Goal: Find specific page/section: Find specific page/section

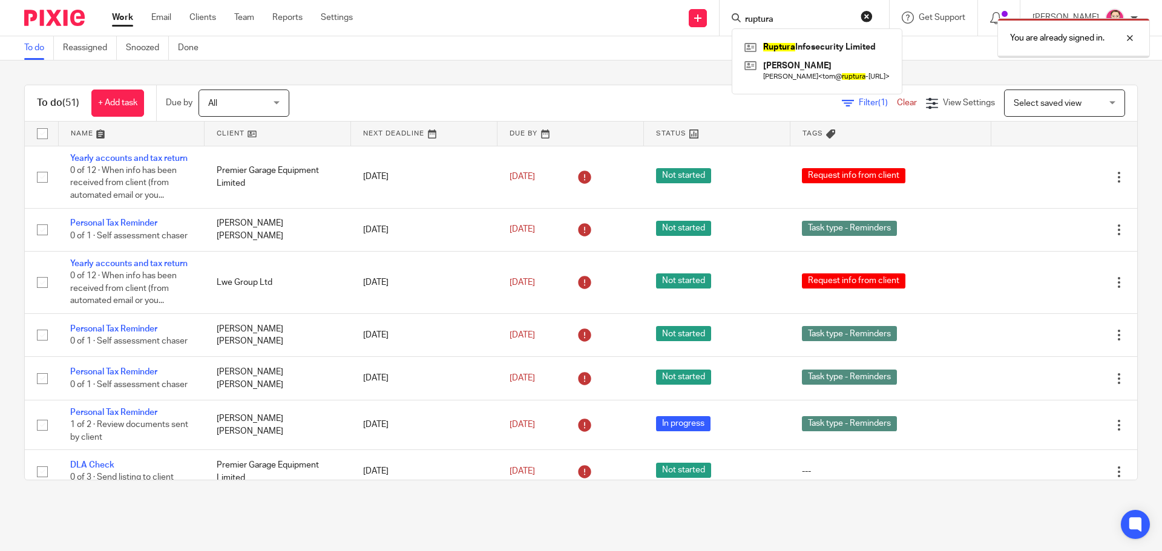
type input "ruptura"
click at [795, 47] on div "You are already signed in." at bounding box center [865, 35] width 569 height 46
click at [1130, 39] on div at bounding box center [1120, 38] width 33 height 15
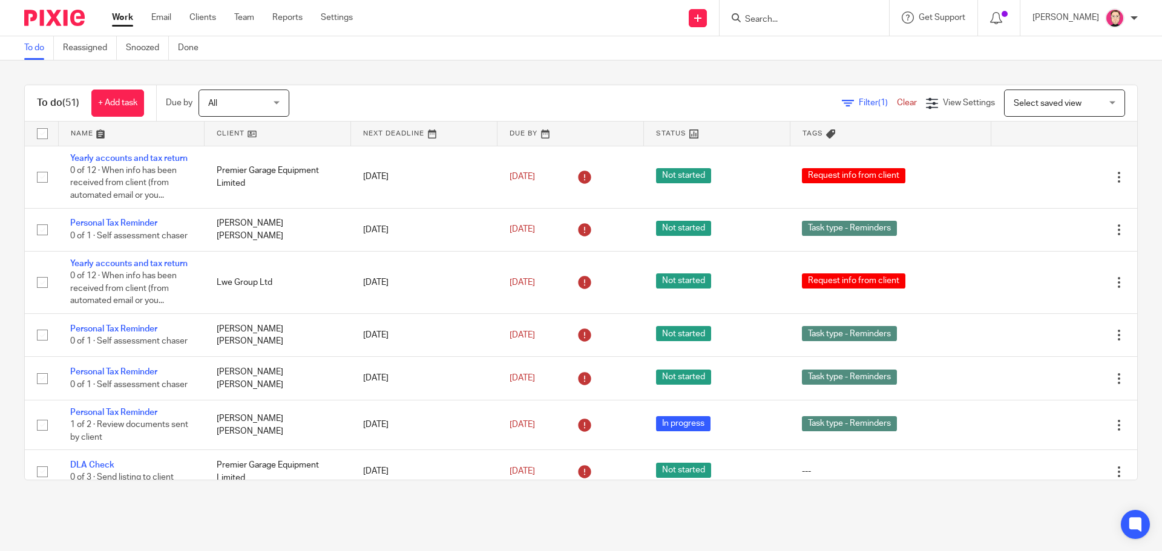
click at [822, 24] on input "Search" at bounding box center [798, 20] width 109 height 11
type input "rupt"
click at [813, 45] on link at bounding box center [829, 47] width 176 height 18
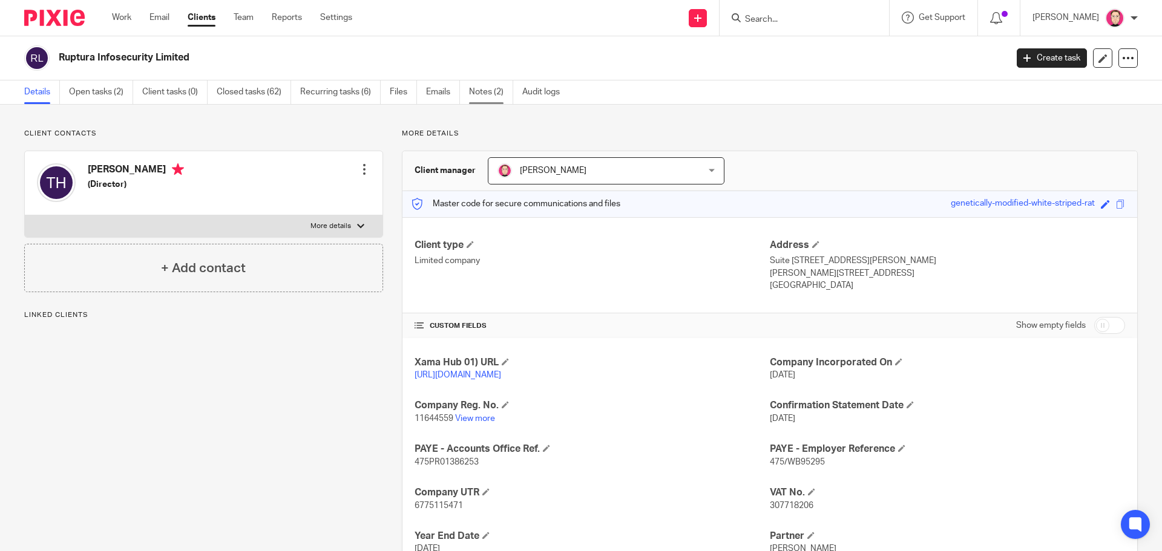
click at [478, 98] on link "Notes (2)" at bounding box center [491, 92] width 44 height 24
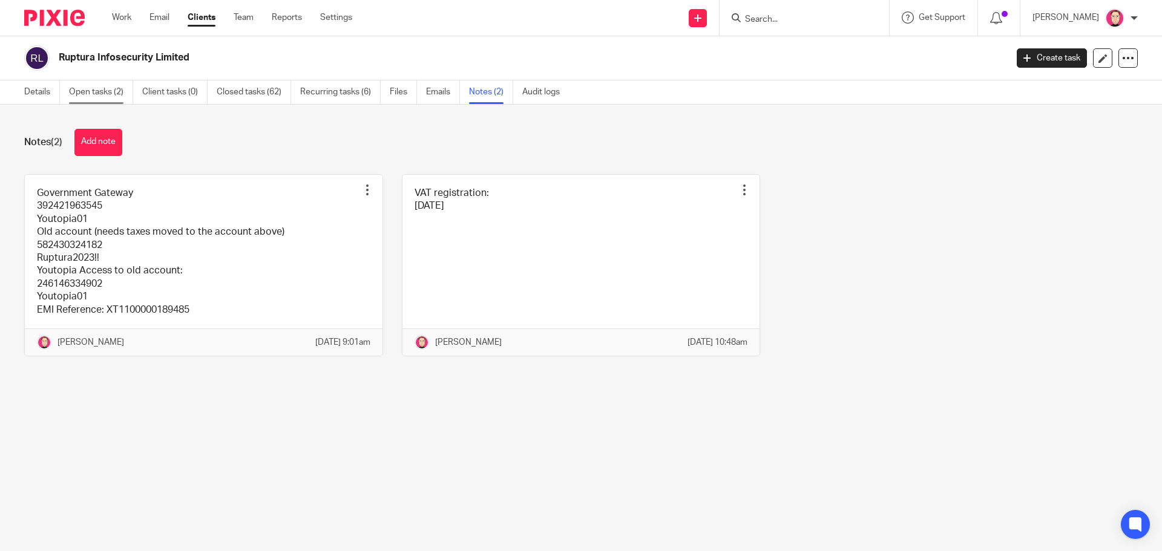
click at [109, 98] on link "Open tasks (2)" at bounding box center [101, 92] width 64 height 24
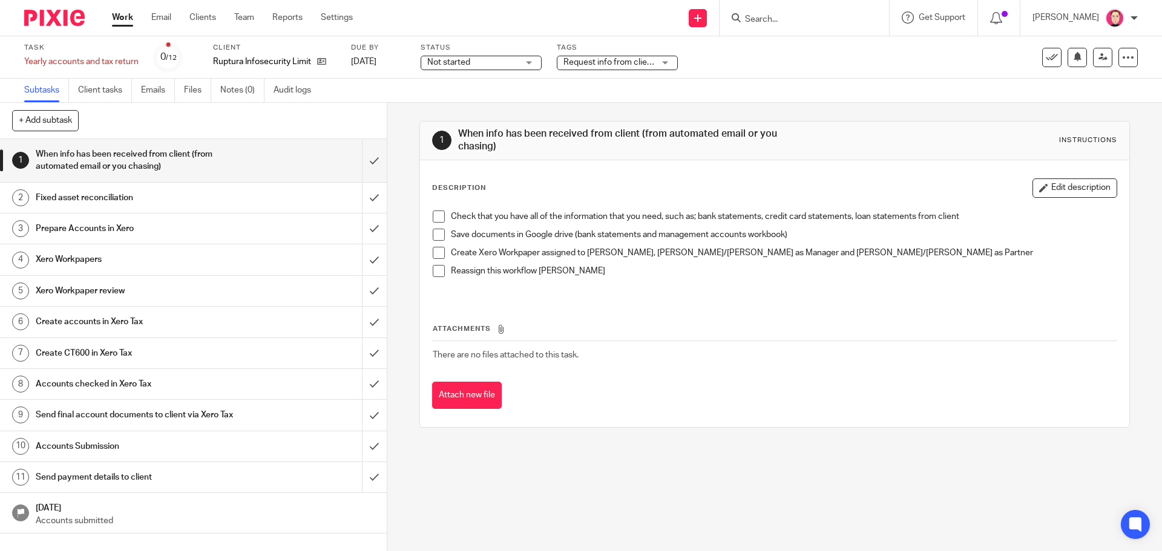
click at [124, 472] on h1 "Send payment details to client" at bounding box center [140, 477] width 209 height 18
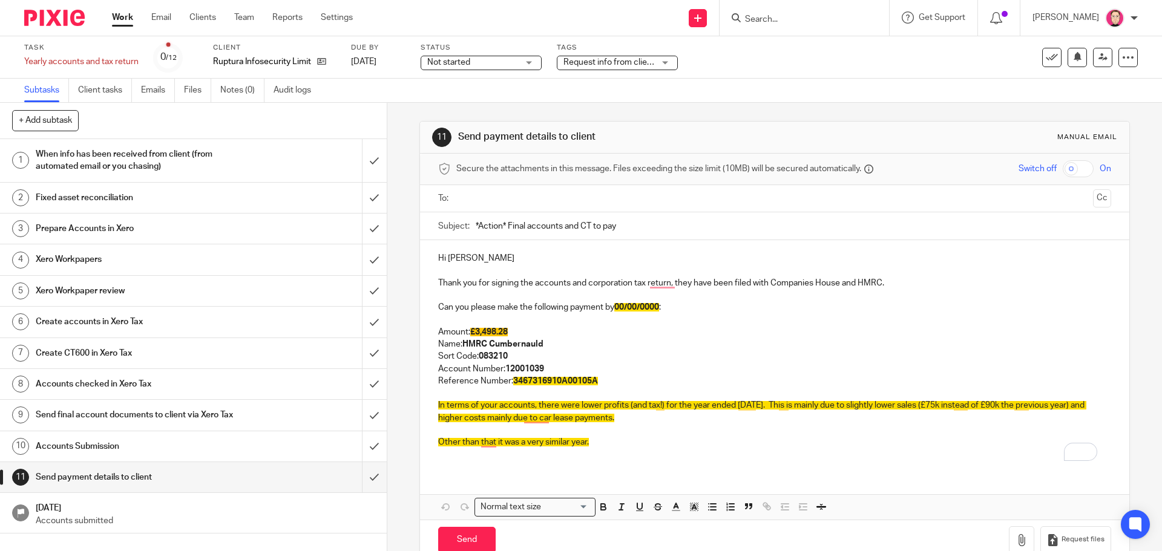
click at [393, 387] on div "11 Send payment details to client Manual email Secure the attachments in this m…" at bounding box center [774, 327] width 775 height 448
